Goal: Information Seeking & Learning: Check status

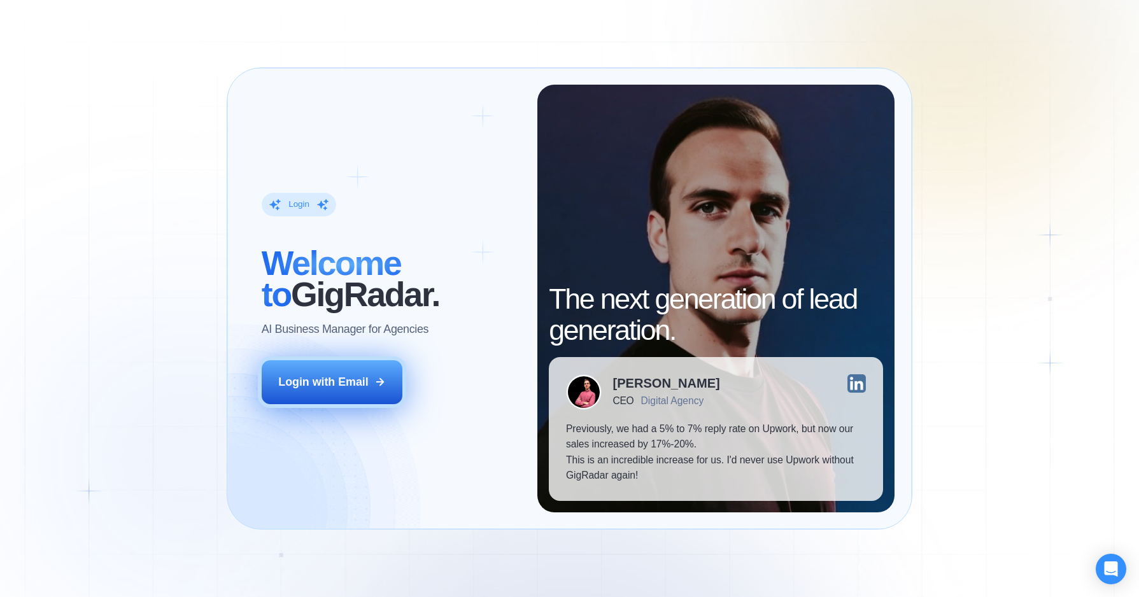
click at [316, 395] on button "Login with Email" at bounding box center [332, 382] width 141 height 44
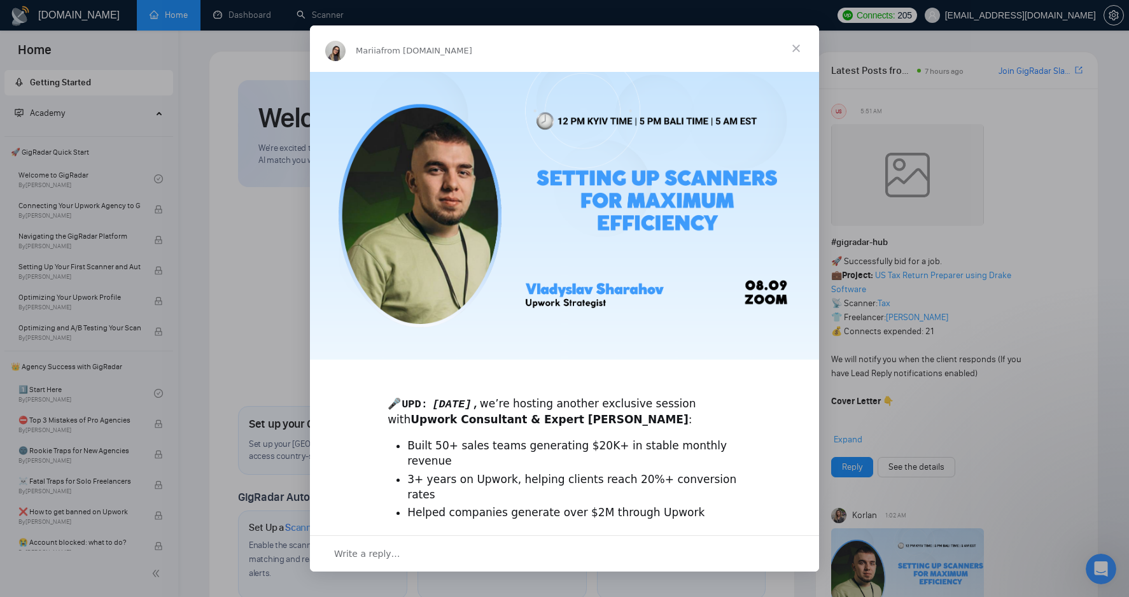
click at [794, 43] on span "Close" at bounding box center [796, 48] width 46 height 46
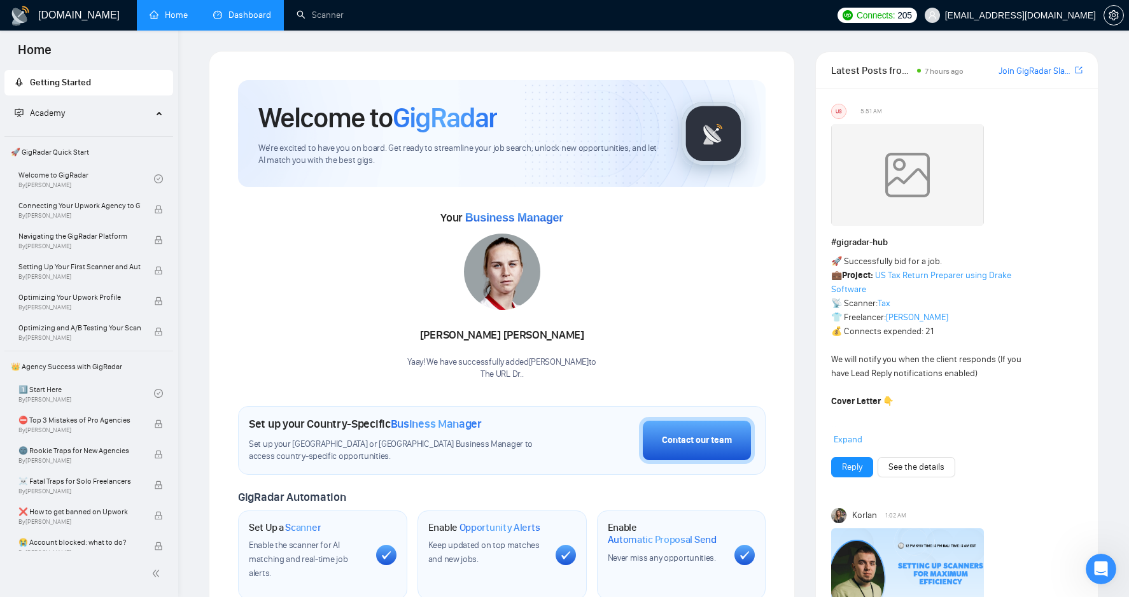
click at [264, 20] on link "Dashboard" at bounding box center [242, 15] width 58 height 11
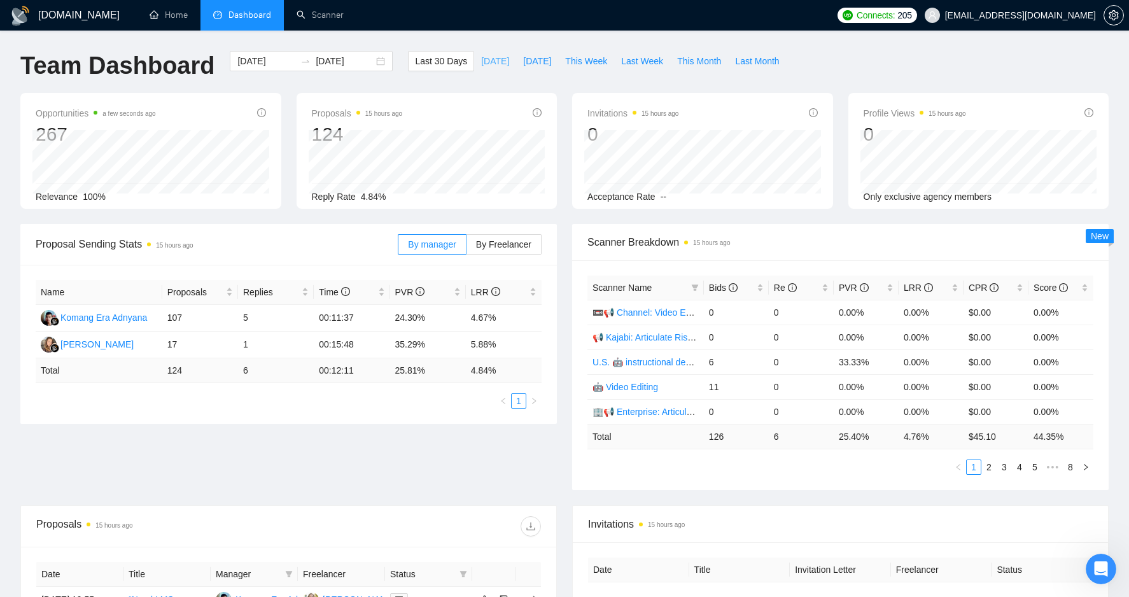
drag, startPoint x: 491, startPoint y: 59, endPoint x: 519, endPoint y: 61, distance: 28.8
click at [491, 59] on button "Today" at bounding box center [495, 61] width 42 height 20
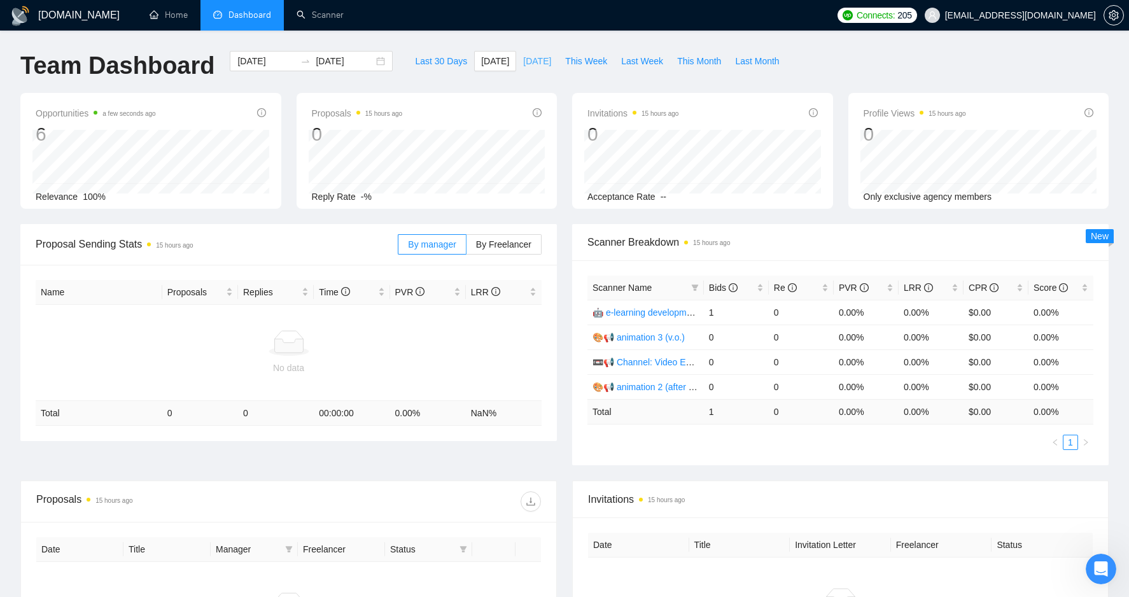
click at [528, 60] on span "Yesterday" at bounding box center [537, 61] width 28 height 14
type input "2025-09-04"
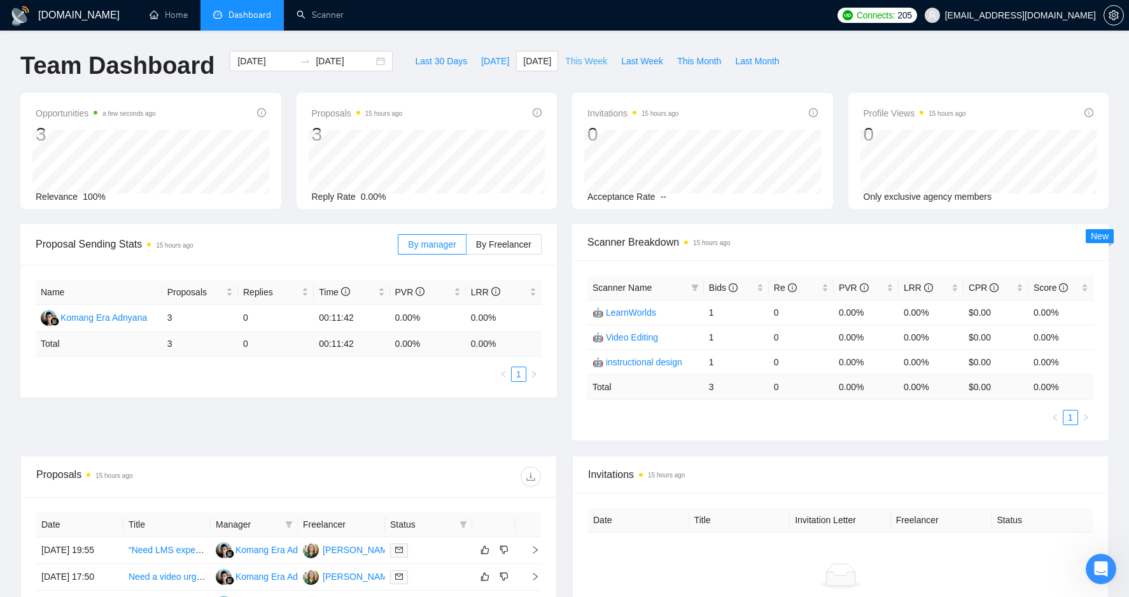
click at [573, 59] on span "This Week" at bounding box center [586, 61] width 42 height 14
type input "2025-09-01"
type input "2025-09-07"
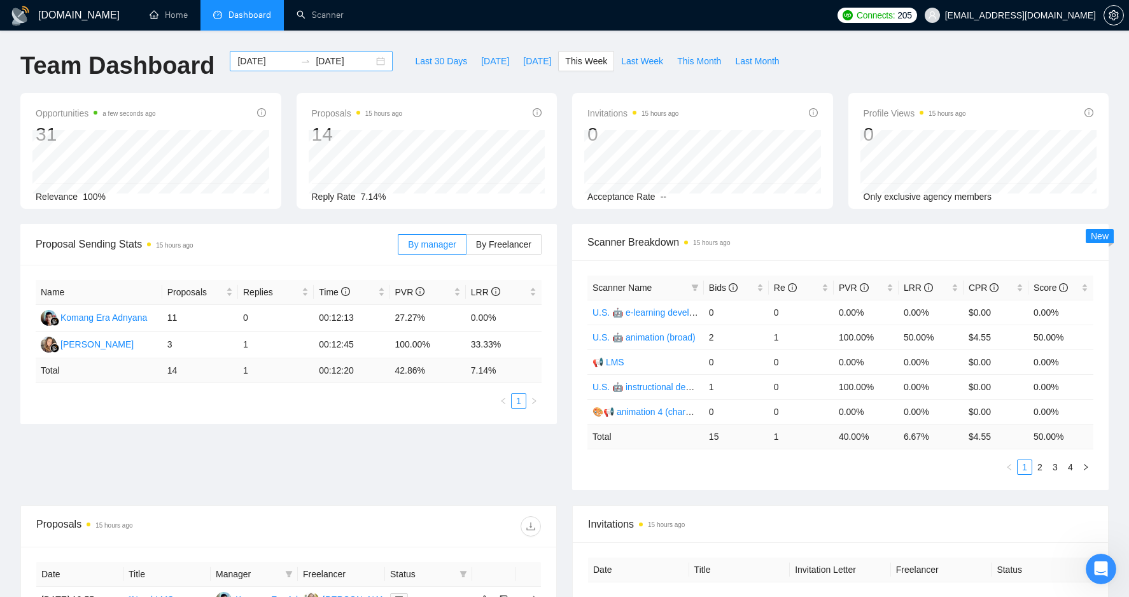
click at [252, 66] on input "2025-09-01" at bounding box center [266, 61] width 58 height 14
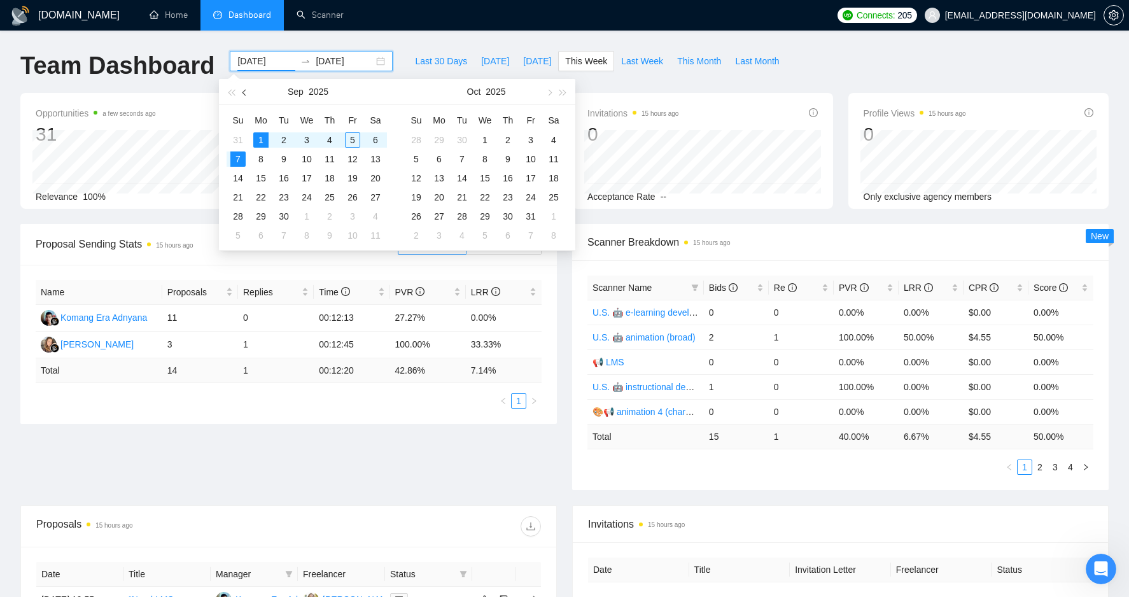
click at [248, 96] on button "button" at bounding box center [245, 91] width 14 height 25
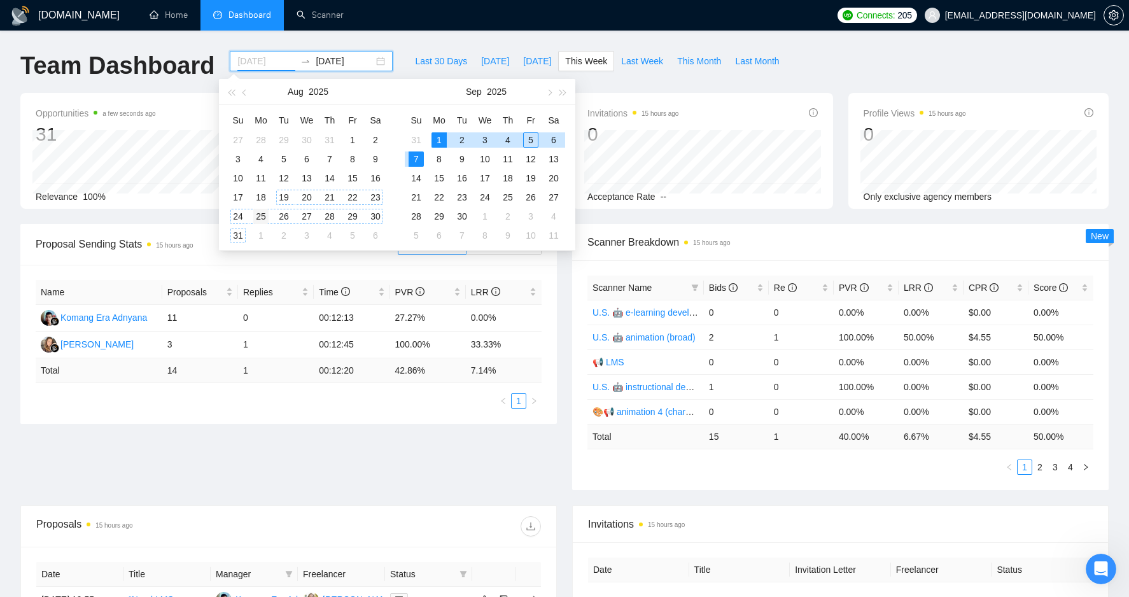
type input "2025-08-25"
click at [262, 214] on div "25" at bounding box center [260, 216] width 15 height 15
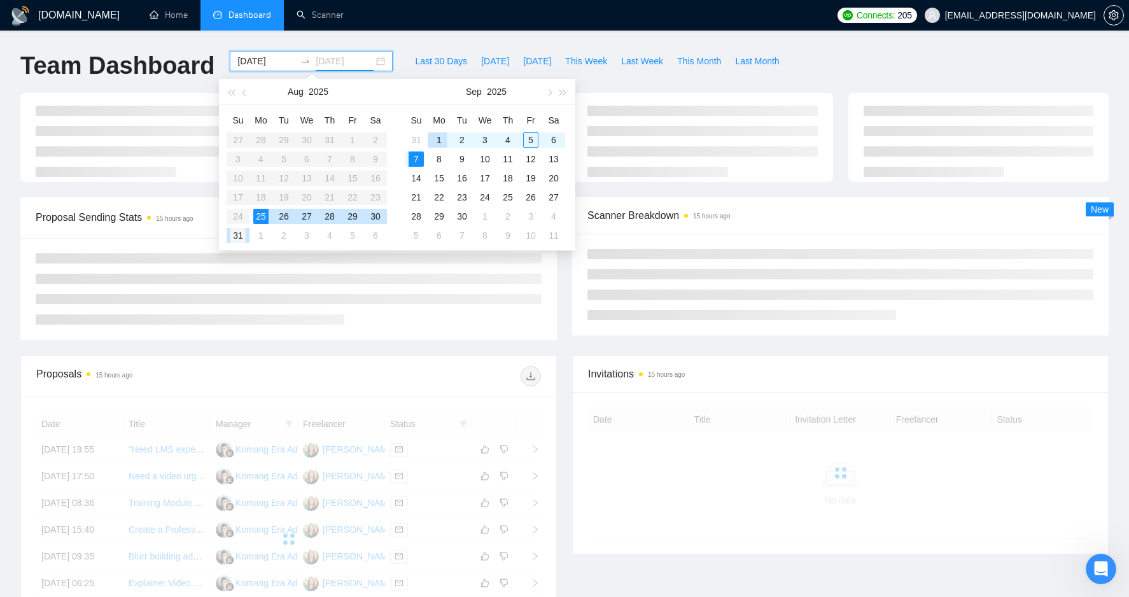
type input "2025-08-31"
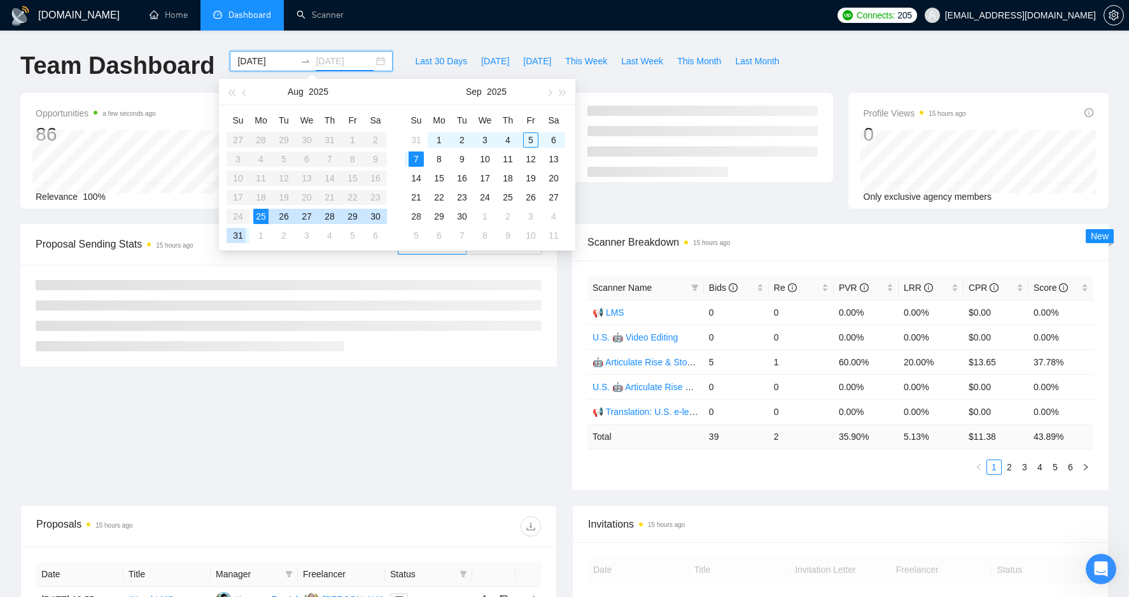
click at [243, 239] on div "31" at bounding box center [237, 235] width 15 height 15
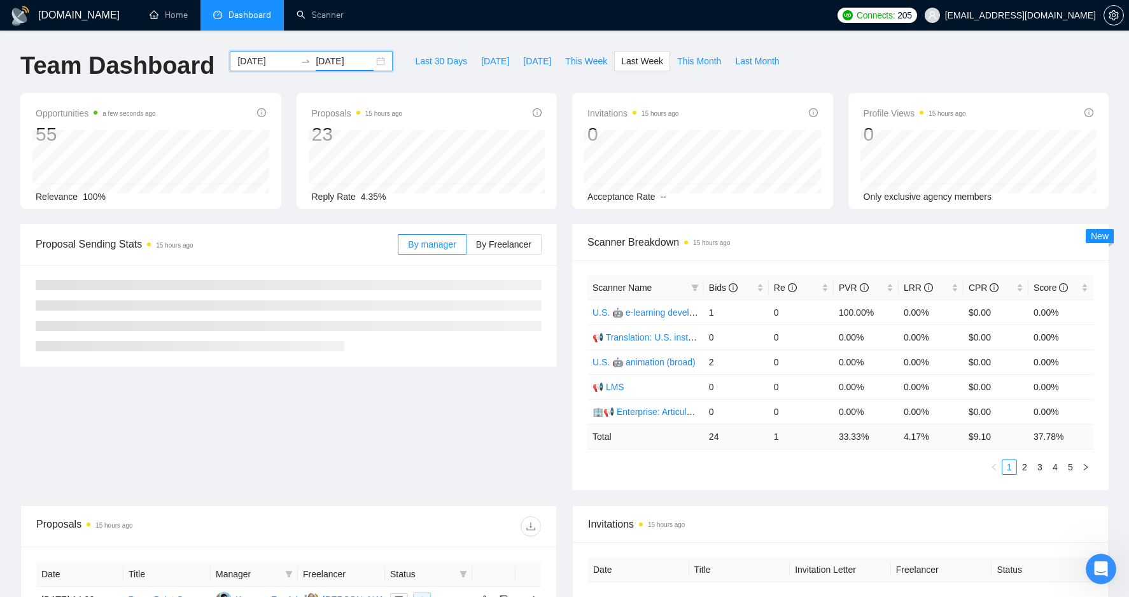
click at [613, 36] on div "GigRadar.io Home Dashboard Scanner Connects: 205 kimmerritt@theurldr.com Team D…" at bounding box center [564, 504] width 1129 height 1009
